Goal: Information Seeking & Learning: Learn about a topic

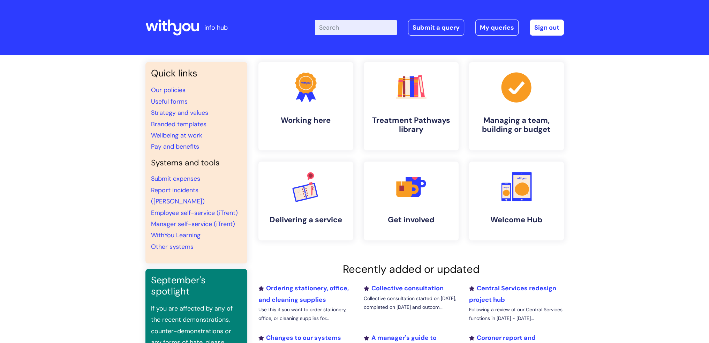
click at [342, 30] on input "Enter your search term here..." at bounding box center [356, 27] width 82 height 15
type input "wellbeing at work"
click button "Search" at bounding box center [0, 0] width 0 height 0
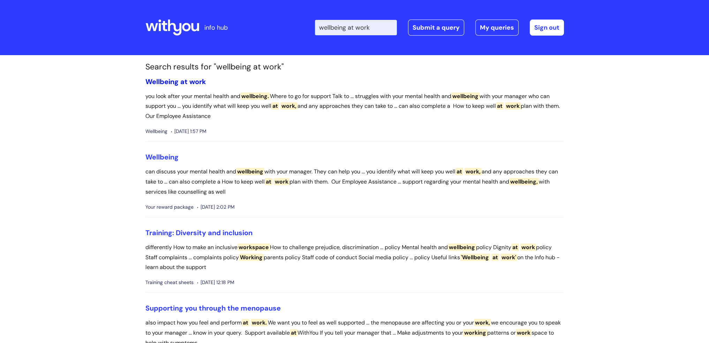
click at [159, 84] on span "Wellbeing" at bounding box center [162, 81] width 33 height 9
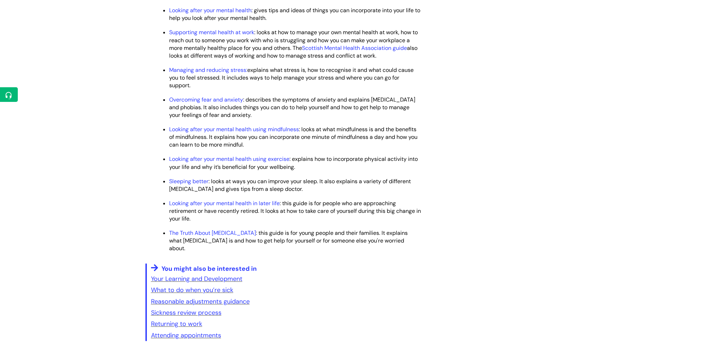
scroll to position [942, 0]
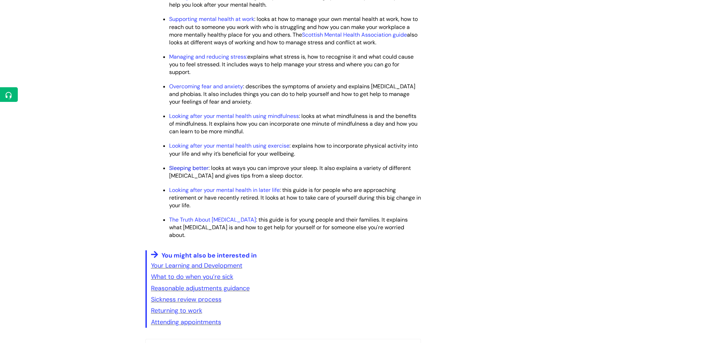
click at [198, 172] on link "Sleeping better" at bounding box center [188, 167] width 39 height 7
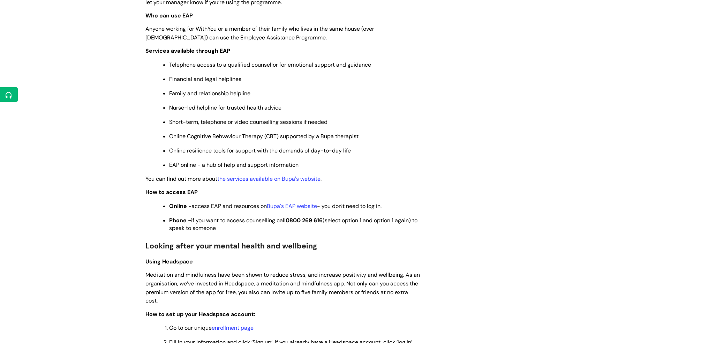
scroll to position [314, 0]
drag, startPoint x: 289, startPoint y: 223, endPoint x: 326, endPoint y: 226, distance: 37.5
click at [326, 226] on span "Phone - if you want to access counselling call 0800 269 616 (select option 1 an…" at bounding box center [293, 224] width 248 height 15
copy strong "0800 269 616"
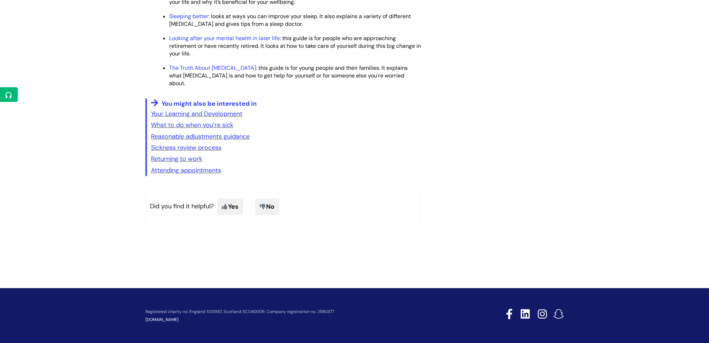
scroll to position [1104, 0]
